Goal: Navigation & Orientation: Find specific page/section

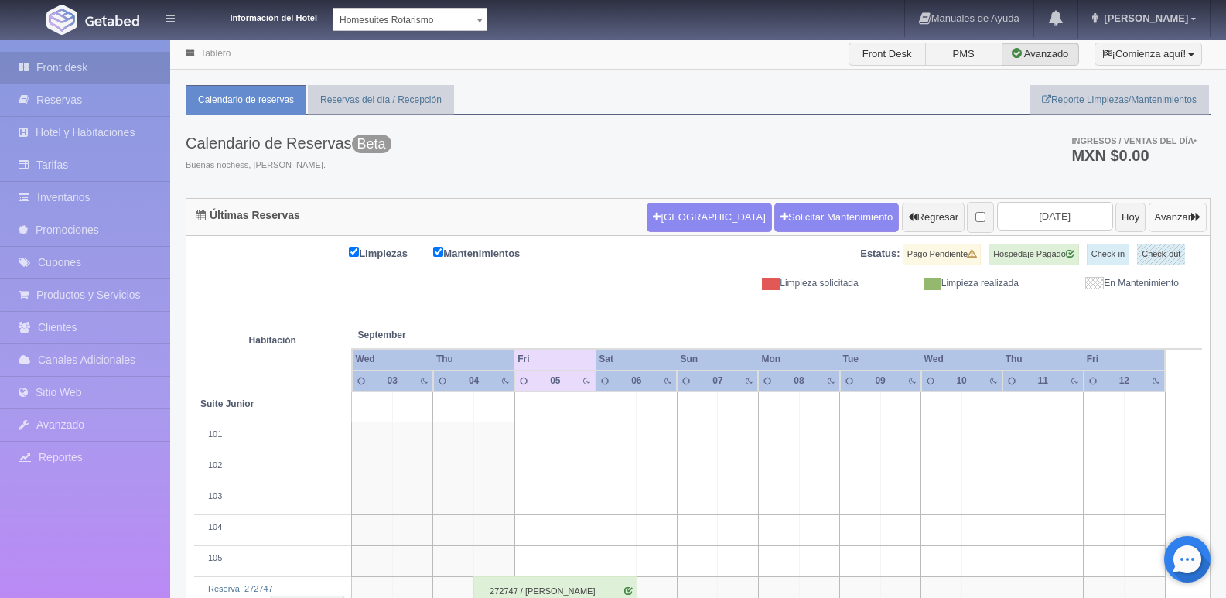
click at [1169, 219] on button "Avanzar" at bounding box center [1177, 217] width 58 height 29
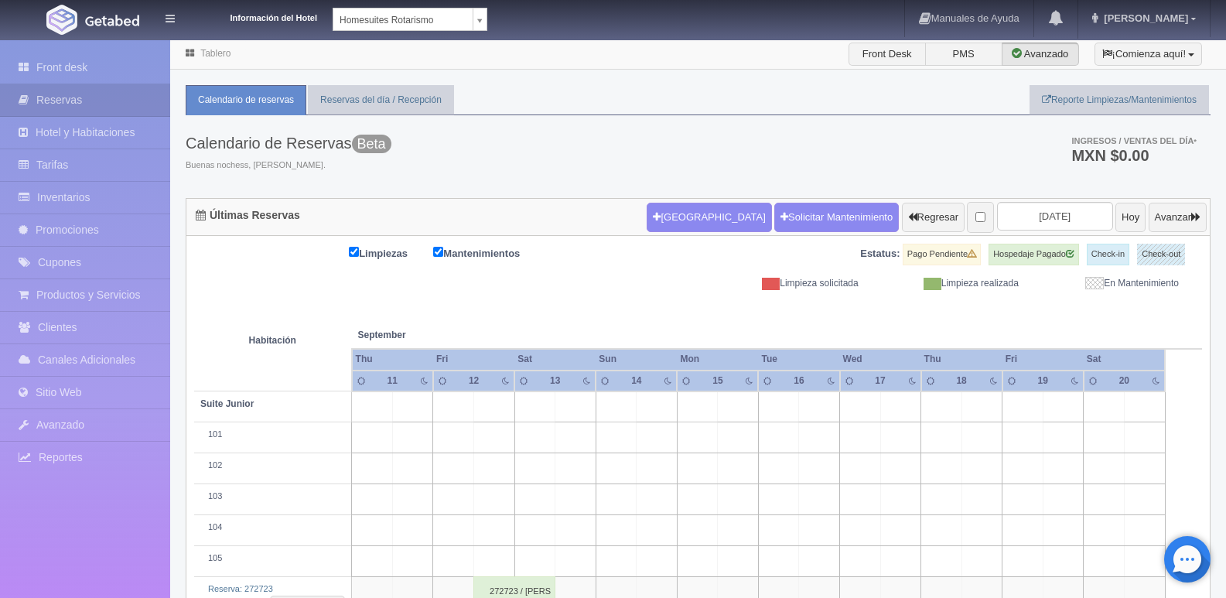
click at [88, 15] on img at bounding box center [112, 21] width 54 height 12
